Goal: Complete application form

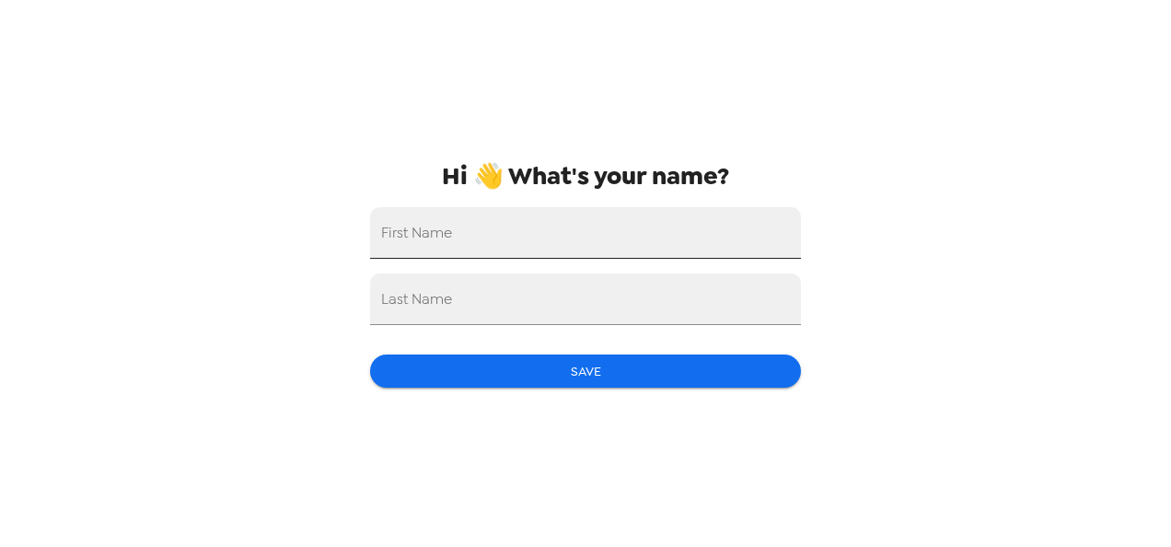
click at [626, 222] on input "First Name" at bounding box center [585, 233] width 431 height 52
type input "Marina"
click at [526, 287] on input "Last Name" at bounding box center [585, 299] width 431 height 52
type input "Bagues"
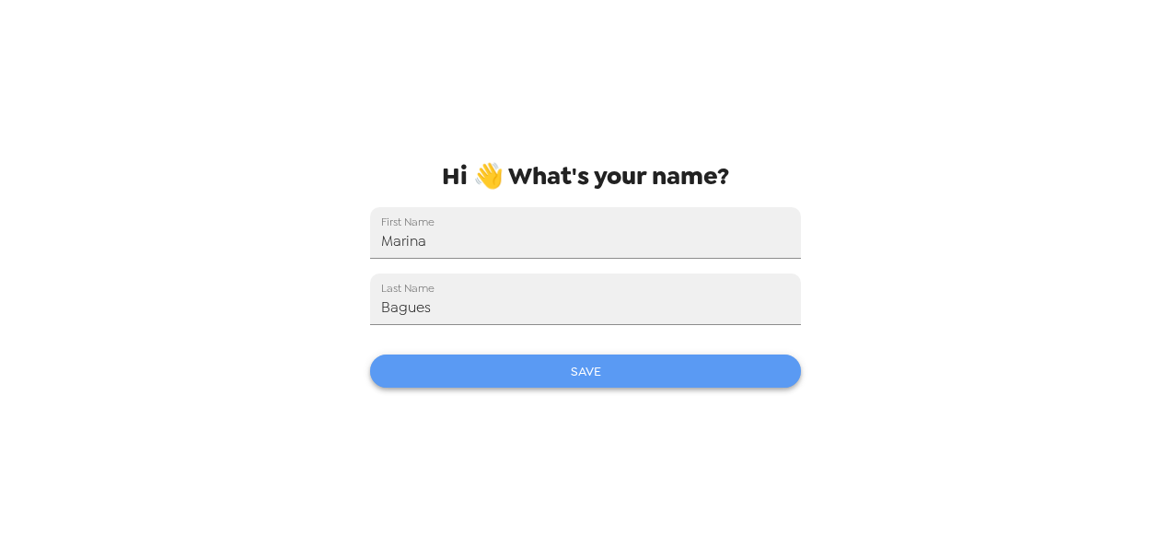
click at [561, 372] on button "Save" at bounding box center [585, 371] width 431 height 34
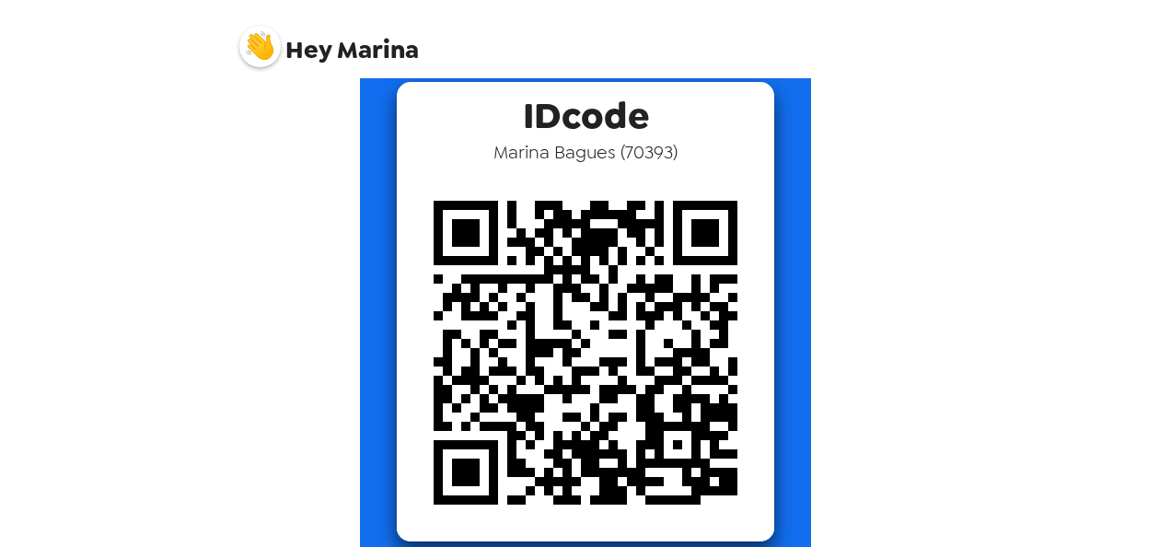
scroll to position [109, 0]
